Goal: Information Seeking & Learning: Learn about a topic

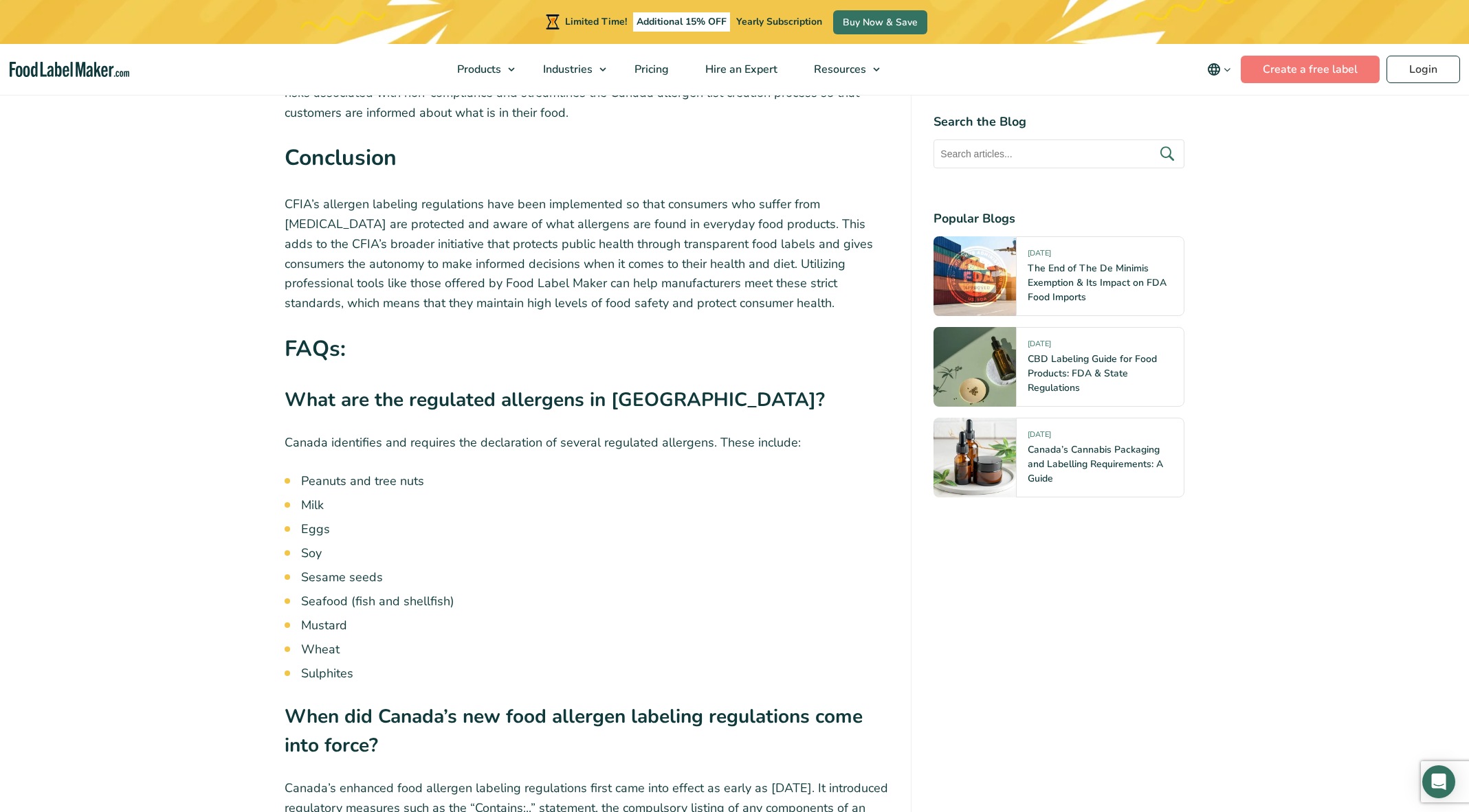
scroll to position [3469, 0]
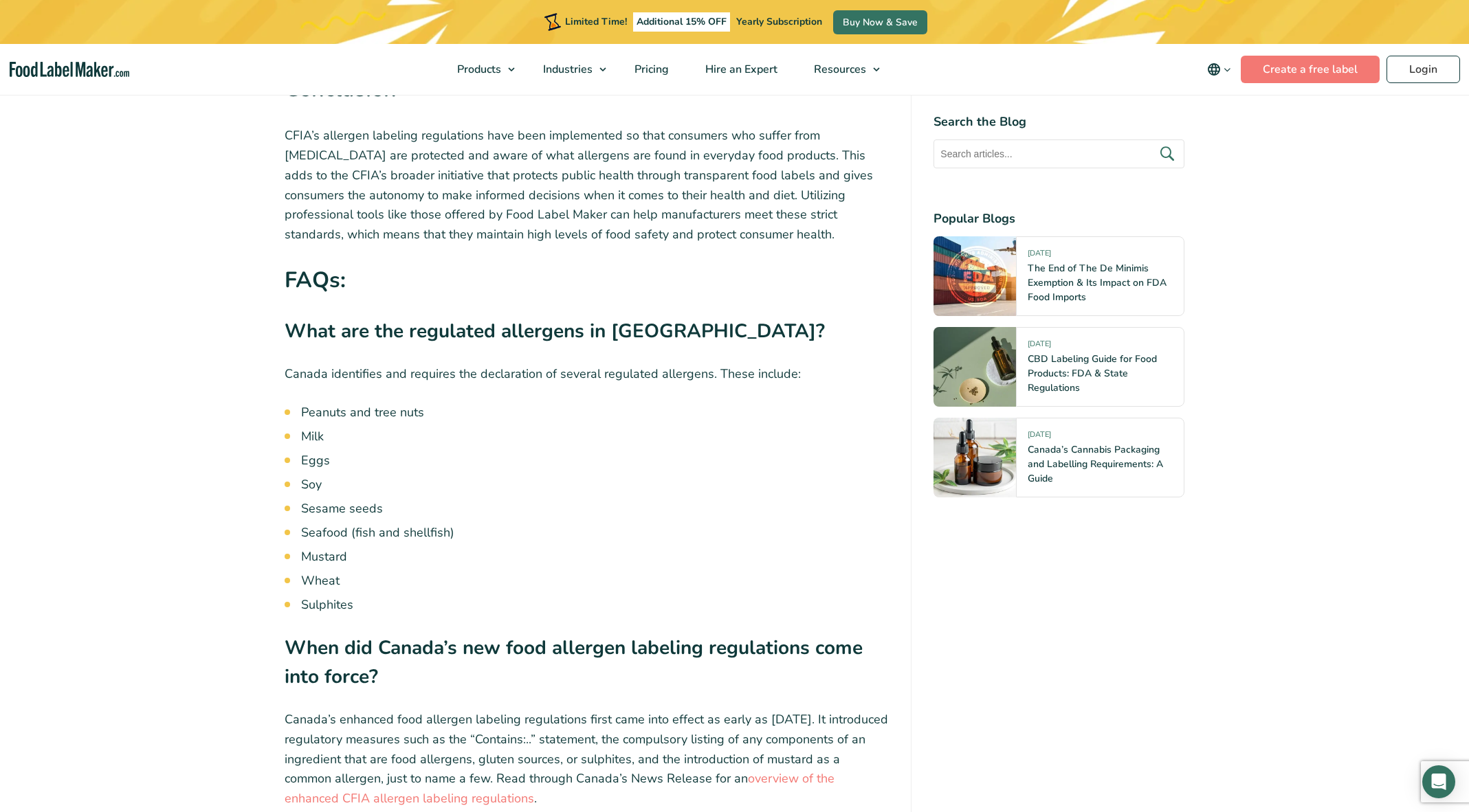
click at [326, 571] on li "Wheat" at bounding box center [595, 581] width 588 height 19
click at [325, 571] on li "Wheat" at bounding box center [595, 581] width 588 height 19
click at [323, 571] on li "Wheat" at bounding box center [595, 581] width 588 height 19
drag, startPoint x: 323, startPoint y: 485, endPoint x: 330, endPoint y: 501, distance: 17.5
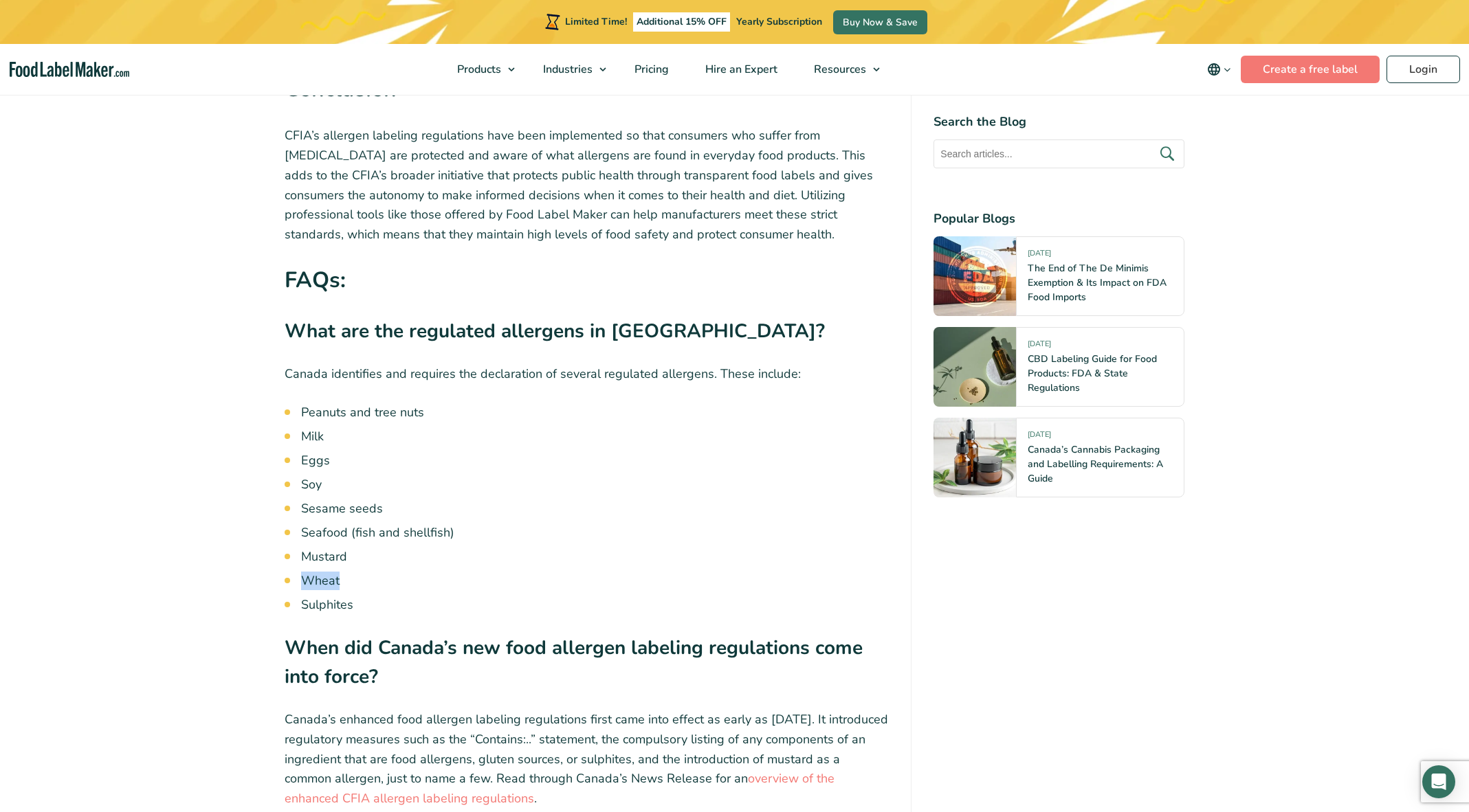
click at [324, 571] on li "Wheat" at bounding box center [595, 581] width 588 height 19
drag, startPoint x: 346, startPoint y: 324, endPoint x: 391, endPoint y: 481, distance: 163.3
click at [391, 481] on ul "Peanuts and tree nuts Milk Eggs Soy Sesame seeds Seafood (fish and shellfish) M…" at bounding box center [595, 508] width 588 height 211
click at [327, 403] on ul "Peanuts and tree nuts Milk Eggs Soy Sesame seeds Seafood (fish and shellfish) M…" at bounding box center [595, 508] width 588 height 211
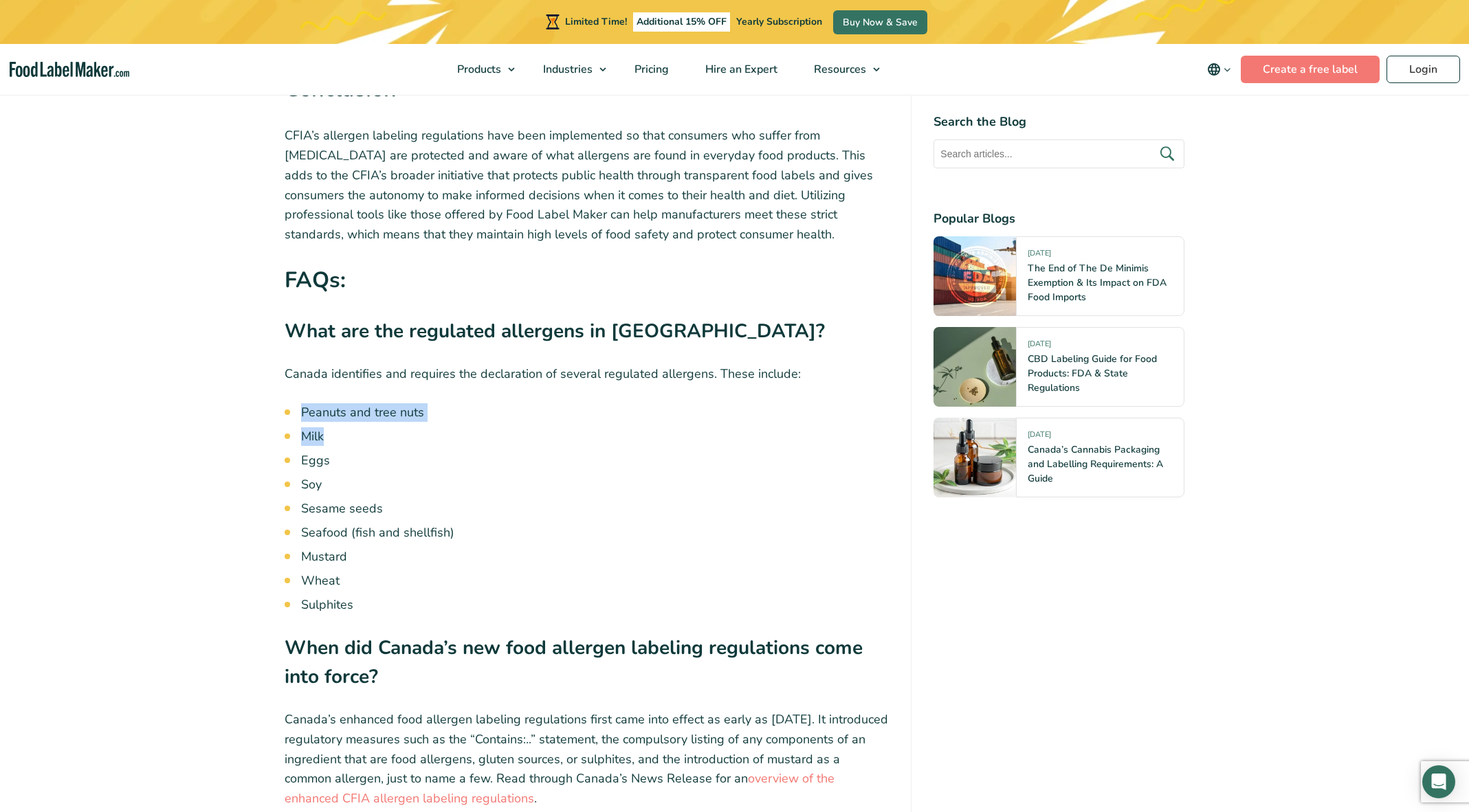
drag, startPoint x: 299, startPoint y: 323, endPoint x: 381, endPoint y: 340, distance: 83.7
click at [322, 428] on li "Milk" at bounding box center [595, 437] width 588 height 19
drag, startPoint x: 300, startPoint y: 325, endPoint x: 434, endPoint y: 334, distance: 134.3
click at [434, 403] on ul "Peanuts and tree nuts Milk Eggs Soy Sesame seeds Seafood (fish and shellfish) M…" at bounding box center [595, 508] width 588 height 211
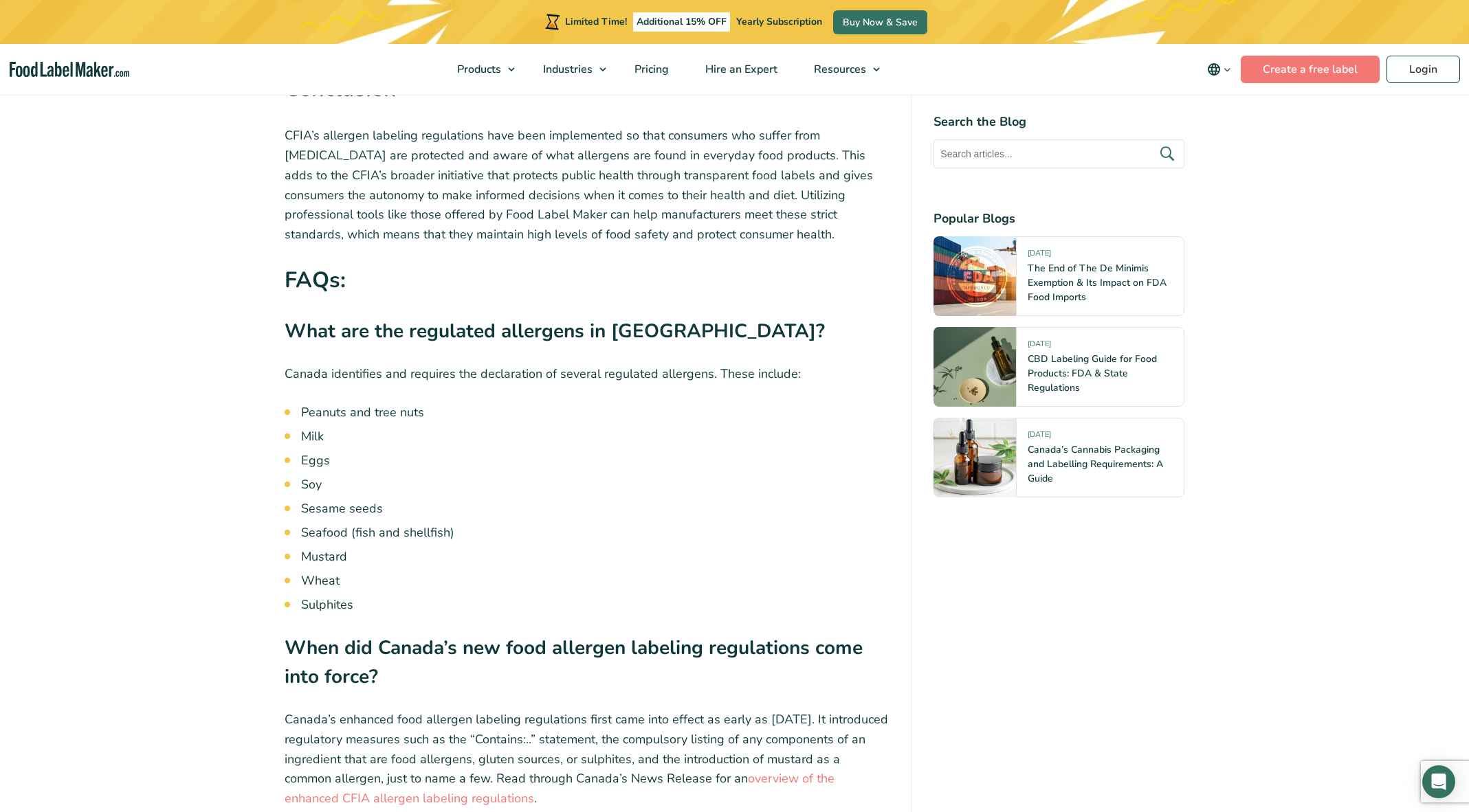
click at [305, 451] on li "Eggs" at bounding box center [595, 460] width 588 height 19
drag, startPoint x: 355, startPoint y: 325, endPoint x: 358, endPoint y: 331, distance: 6.7
click at [356, 403] on li "Peanuts and tree nuts" at bounding box center [595, 412] width 588 height 19
drag, startPoint x: 330, startPoint y: 408, endPoint x: 328, endPoint y: 416, distance: 8.2
click at [330, 411] on ul "Peanuts and tree nuts Milk Eggs Soy Sesame seeds Seafood (fish and shellfish) M…" at bounding box center [595, 508] width 588 height 211
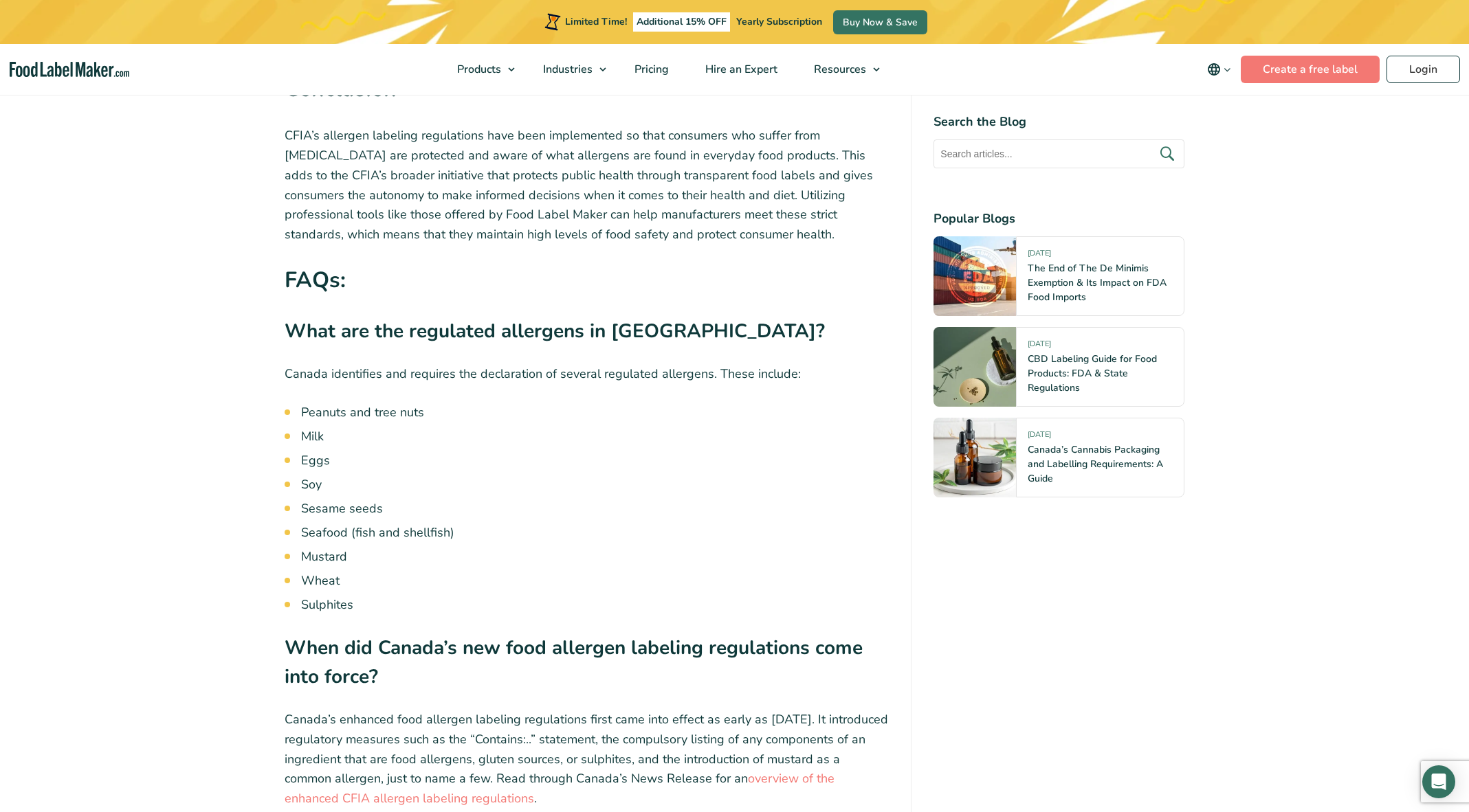
click at [319, 476] on li "Soy" at bounding box center [595, 485] width 588 height 19
click at [313, 476] on li "Soy" at bounding box center [595, 485] width 588 height 19
click at [312, 476] on li "Soy" at bounding box center [595, 485] width 588 height 19
drag, startPoint x: 312, startPoint y: 400, endPoint x: 316, endPoint y: 410, distance: 10.8
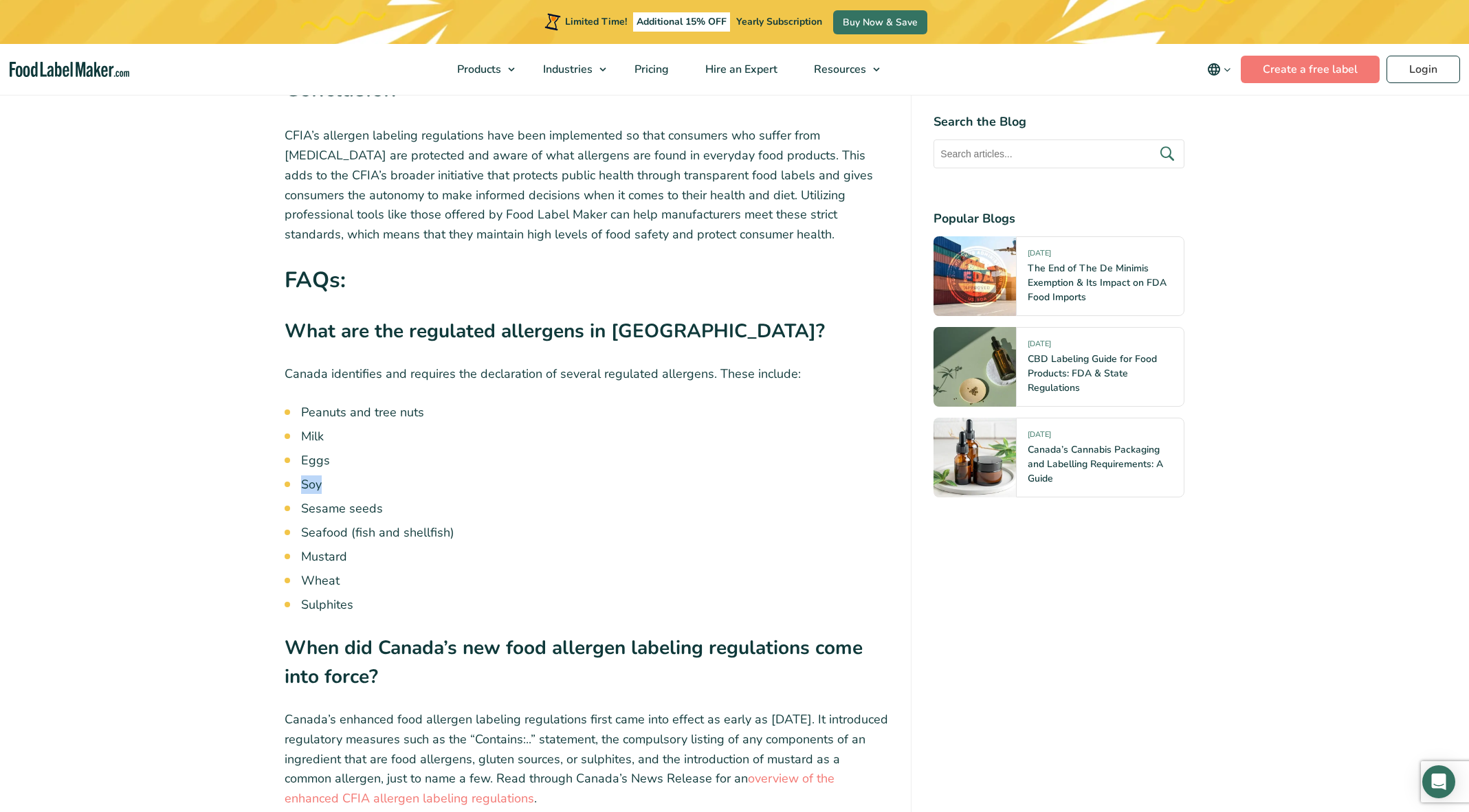
click at [312, 476] on li "Soy" at bounding box center [595, 485] width 588 height 19
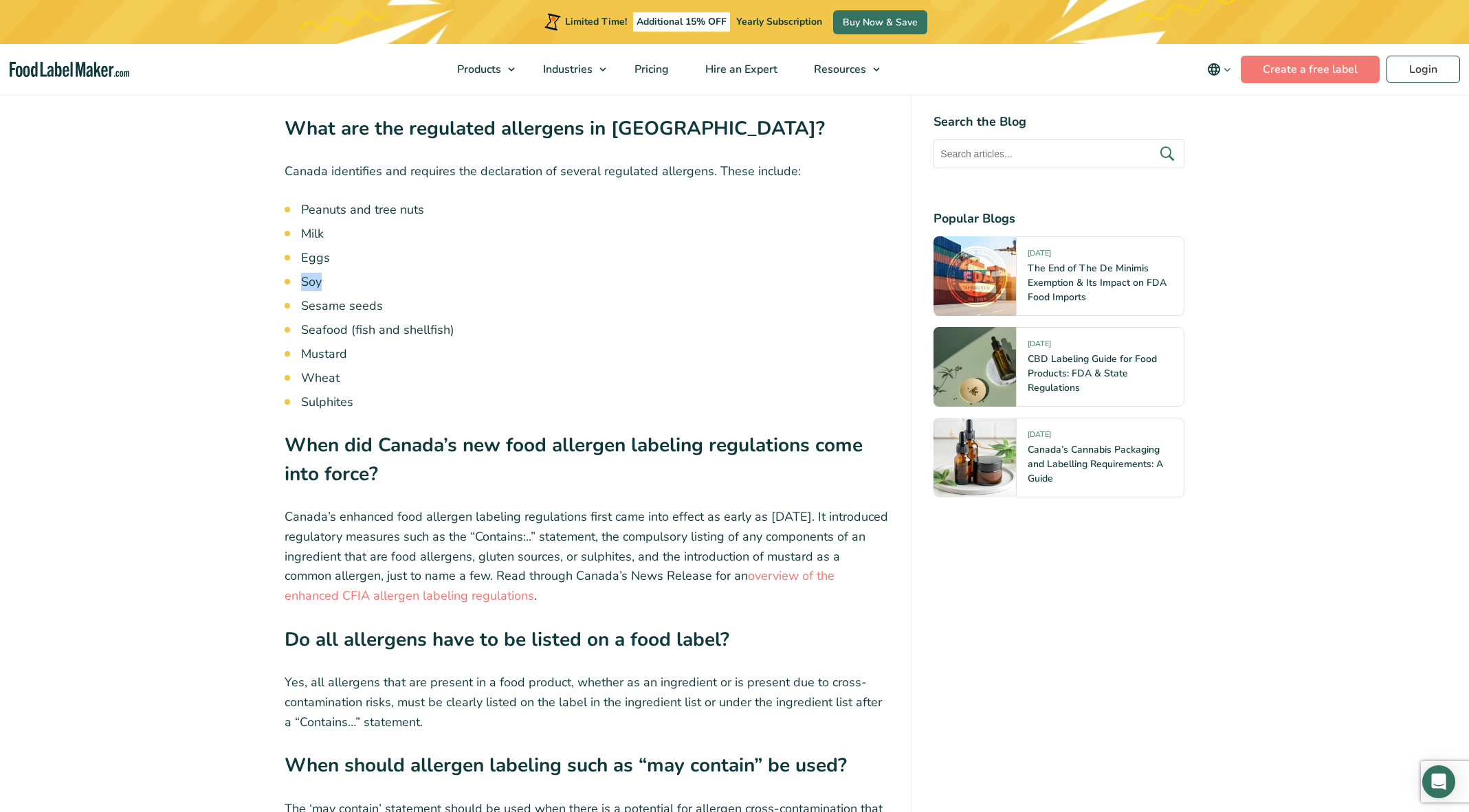
scroll to position [3670, 0]
